Goal: Navigation & Orientation: Find specific page/section

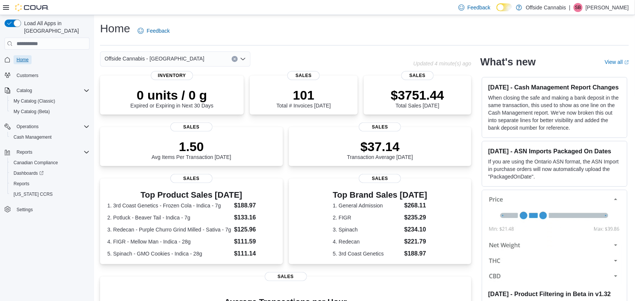
click at [21, 57] on span "Home" at bounding box center [23, 60] width 12 height 6
